Goal: Task Accomplishment & Management: Complete application form

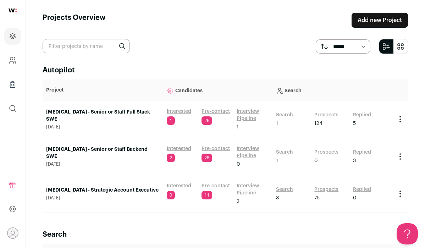
click at [371, 24] on link "Add new Project" at bounding box center [380, 20] width 56 height 15
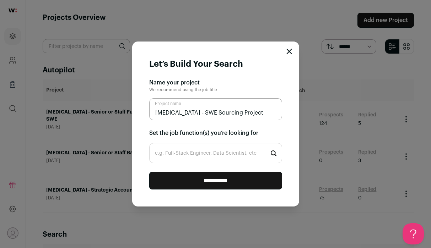
type input "Squint - SWE Sourcing Project"
click at [228, 152] on input "e.g. Full-Stack Engineer, Data Scientist, etc" at bounding box center [215, 153] width 133 height 20
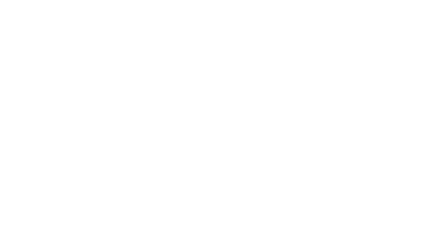
type input "full"
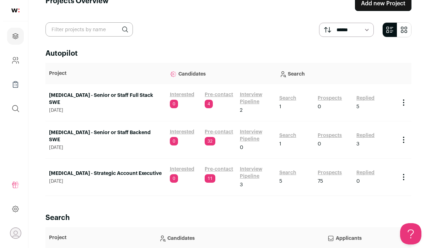
scroll to position [19, 0]
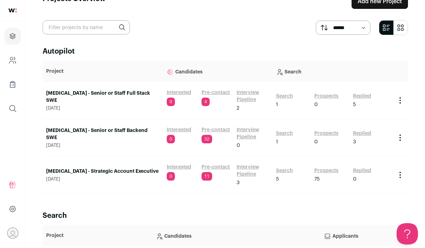
click at [389, 6] on link "Add new Project" at bounding box center [380, 1] width 56 height 15
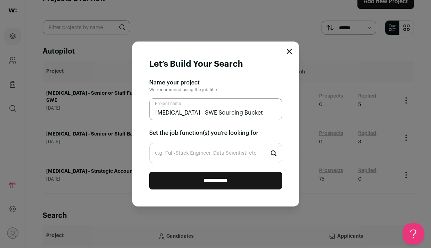
type input "[MEDICAL_DATA] - SWE Sourcing Bucket"
click at [194, 151] on input "e.g. Full-Stack Engineer, Data Scientist, etc" at bounding box center [215, 153] width 133 height 20
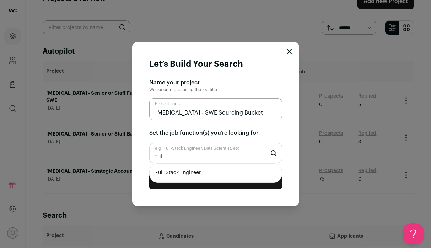
type input "full"
click at [185, 173] on li "Full-Stack Engineer" at bounding box center [215, 173] width 132 height 19
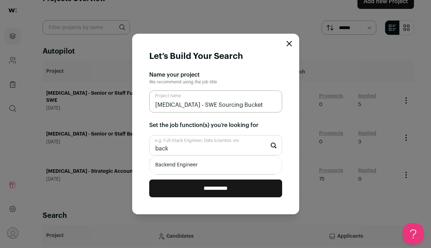
type input "back"
click at [196, 167] on li "Backend Engineer" at bounding box center [215, 165] width 132 height 19
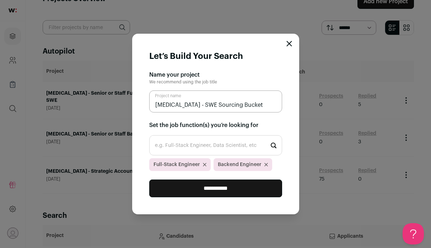
click at [216, 186] on input "**********" at bounding box center [215, 189] width 133 height 18
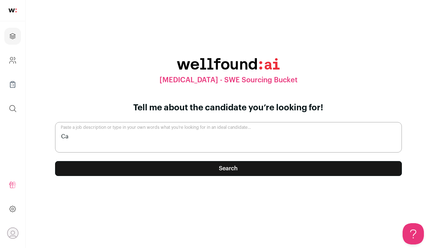
type textarea "C"
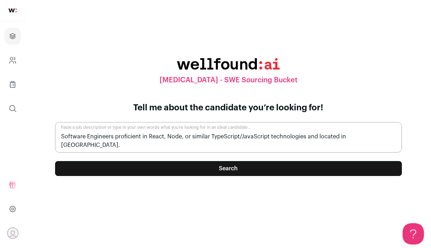
type textarea "Software Engineers proficient in React, Node, or similar TypeScript/JavaScript …"
click at [228, 174] on button "Search" at bounding box center [228, 168] width 347 height 15
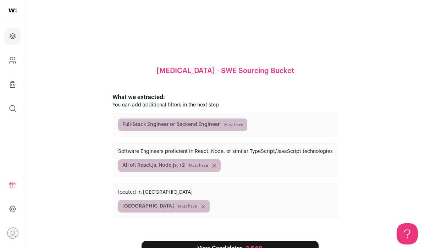
scroll to position [21, 0]
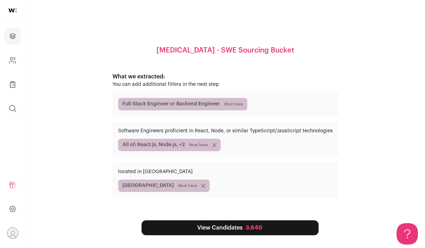
click at [246, 230] on div "3,640" at bounding box center [254, 228] width 17 height 9
